Goal: Information Seeking & Learning: Learn about a topic

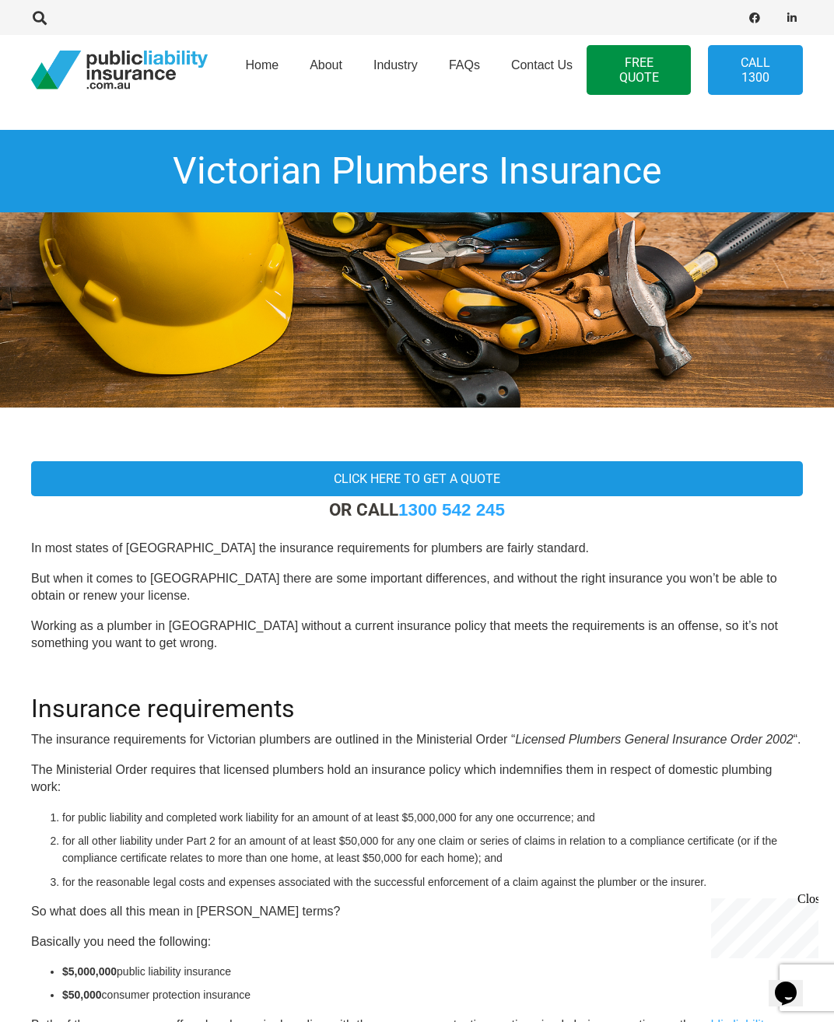
click at [470, 68] on span "FAQs" at bounding box center [464, 64] width 31 height 13
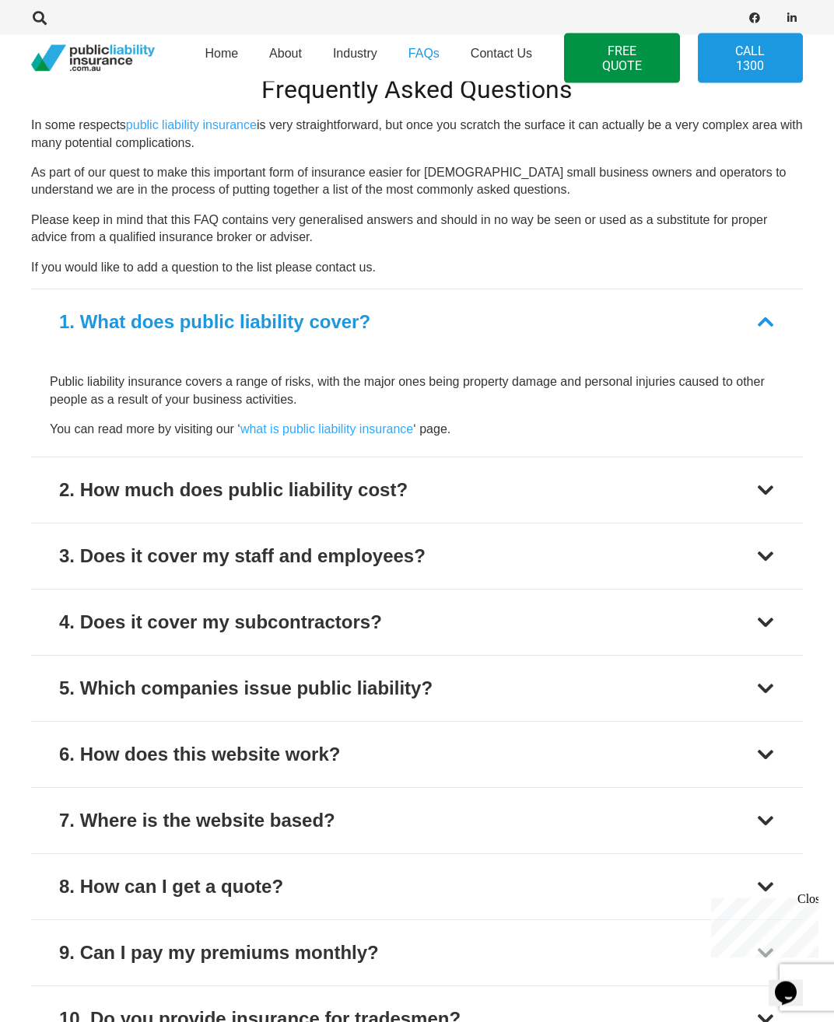
click at [108, 478] on div "2. How much does public liability cost?" at bounding box center [233, 490] width 348 height 28
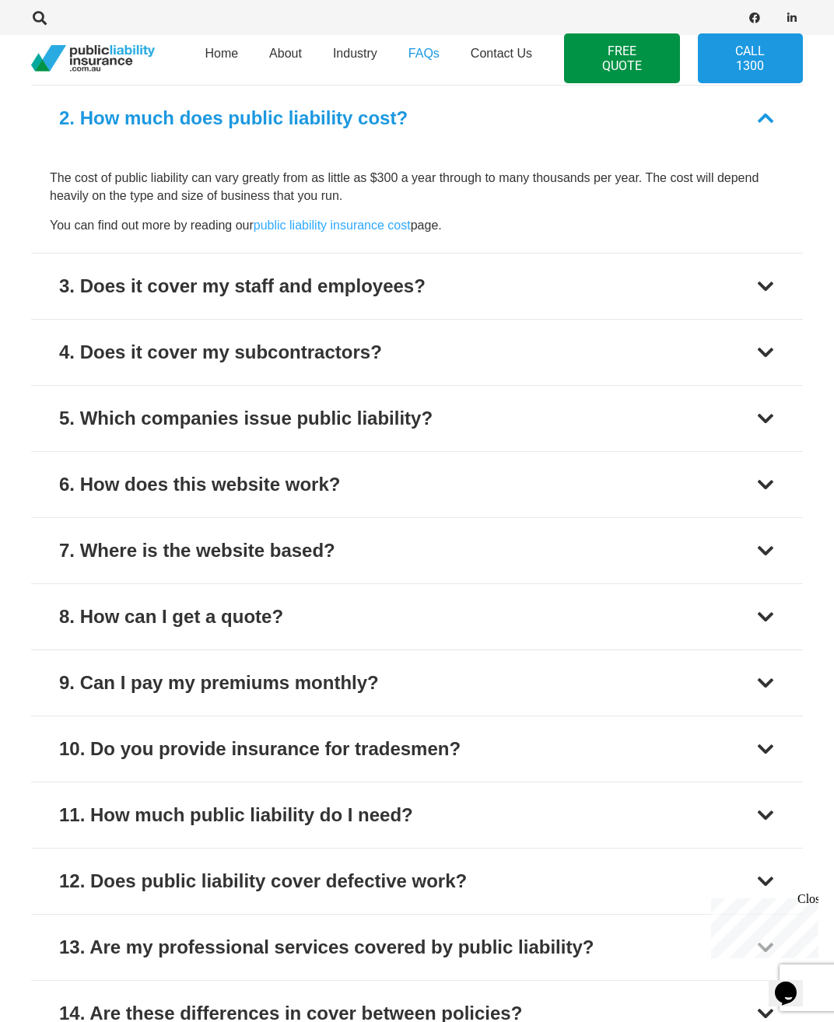
scroll to position [662, 0]
click at [311, 226] on link "public liability insurance cost" at bounding box center [332, 224] width 157 height 13
